Goal: Transaction & Acquisition: Book appointment/travel/reservation

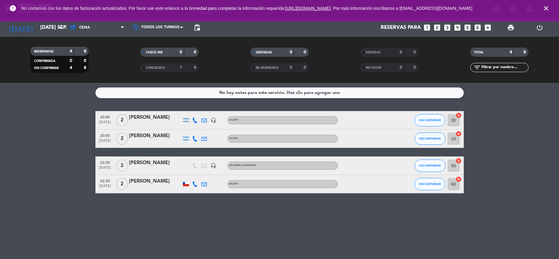
click at [546, 8] on icon "close" at bounding box center [545, 8] width 7 height 7
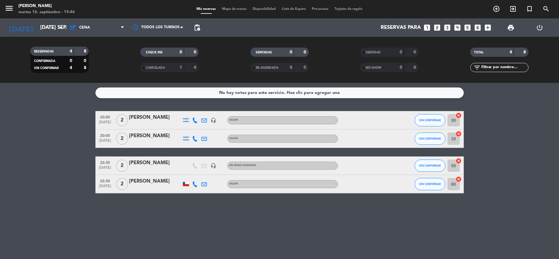
click at [436, 27] on icon "looks_two" at bounding box center [437, 28] width 8 height 8
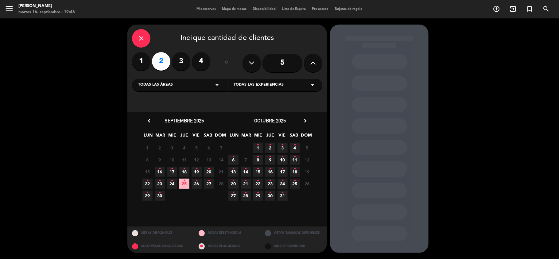
click at [161, 171] on span "16 •" at bounding box center [160, 172] width 10 height 10
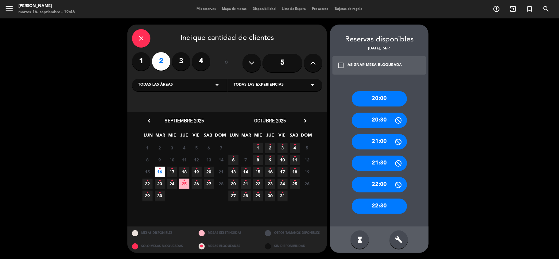
click at [379, 123] on div "20:30" at bounding box center [379, 120] width 55 height 15
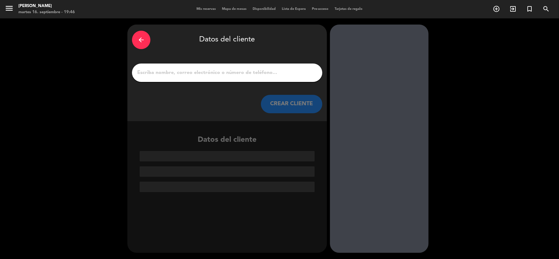
click at [213, 72] on input "1" at bounding box center [227, 72] width 181 height 9
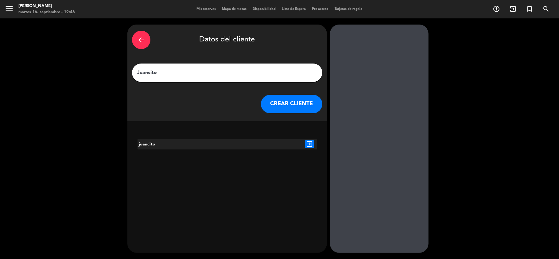
type input "Juancito"
click at [211, 143] on div "juancito" at bounding box center [174, 144] width 75 height 10
click at [312, 141] on icon "exit_to_app" at bounding box center [309, 144] width 9 height 8
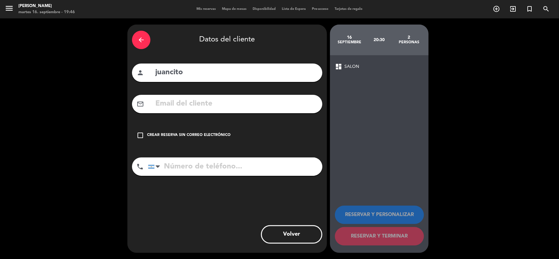
click at [141, 135] on icon "check_box_outline_blank" at bounding box center [140, 135] width 7 height 7
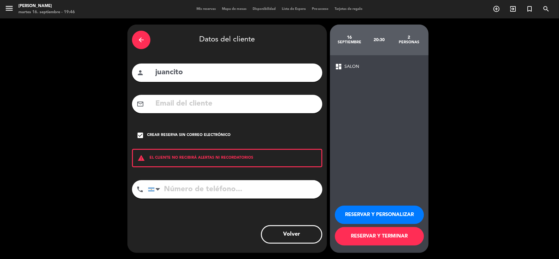
click at [342, 63] on div "dashboard SALON" at bounding box center [379, 66] width 89 height 7
click at [405, 235] on button "RESERVAR Y TERMINAR" at bounding box center [379, 236] width 89 height 18
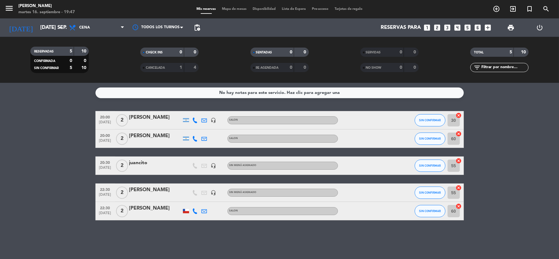
click at [455, 170] on input "55" at bounding box center [453, 166] width 12 height 12
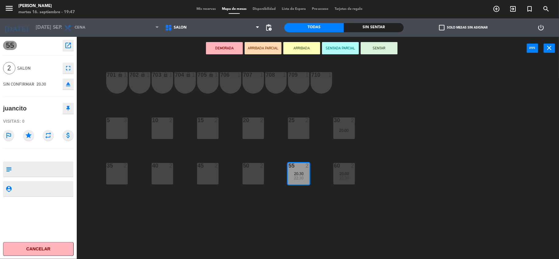
click at [140, 83] on div "702 lock 1" at bounding box center [139, 82] width 21 height 21
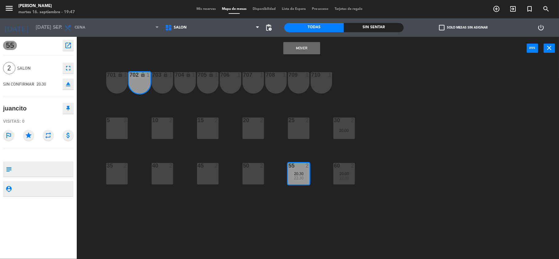
click at [167, 82] on div "703 lock 1" at bounding box center [162, 82] width 21 height 21
click at [301, 52] on button "Mover y Unir" at bounding box center [301, 48] width 37 height 12
